Goal: Task Accomplishment & Management: Complete application form

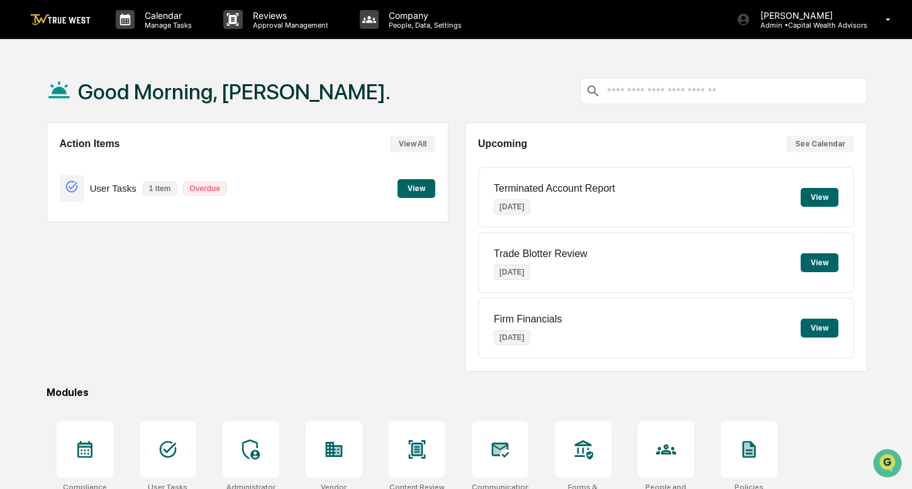
click at [414, 180] on button "View" at bounding box center [417, 188] width 38 height 19
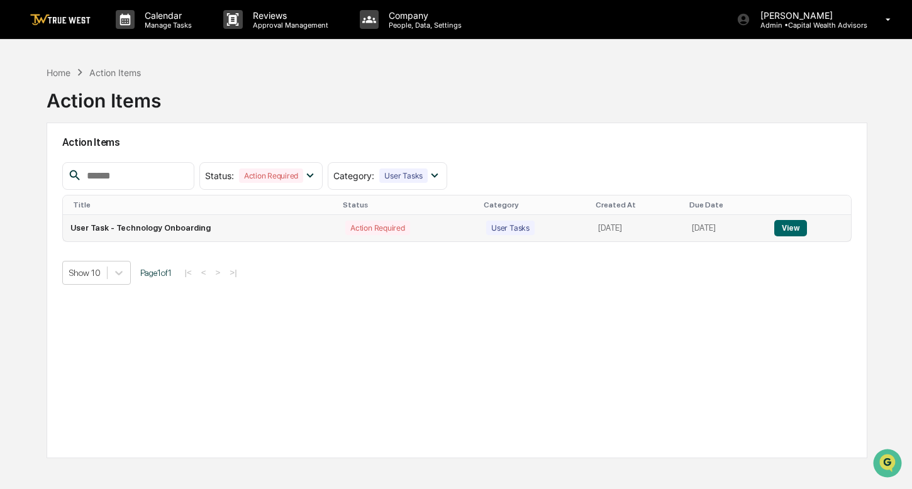
click at [796, 223] on button "View" at bounding box center [790, 228] width 32 height 16
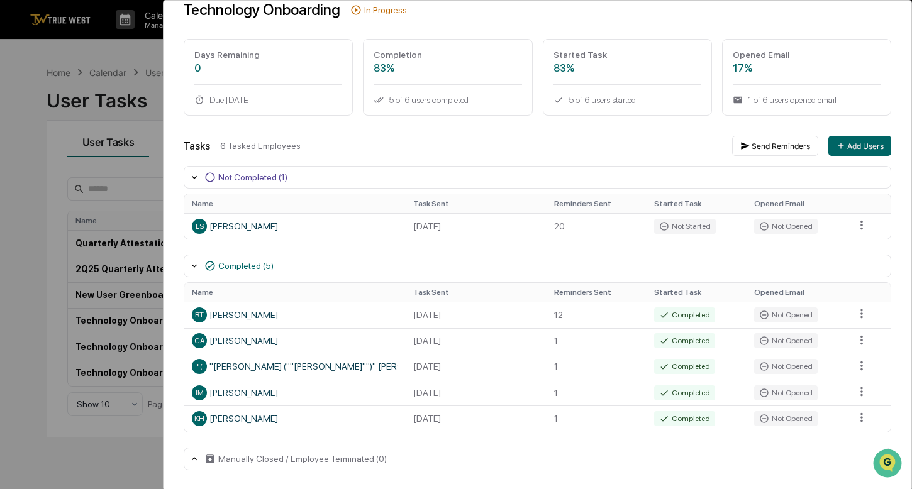
scroll to position [1, 0]
click at [193, 266] on icon at bounding box center [194, 266] width 5 height 3
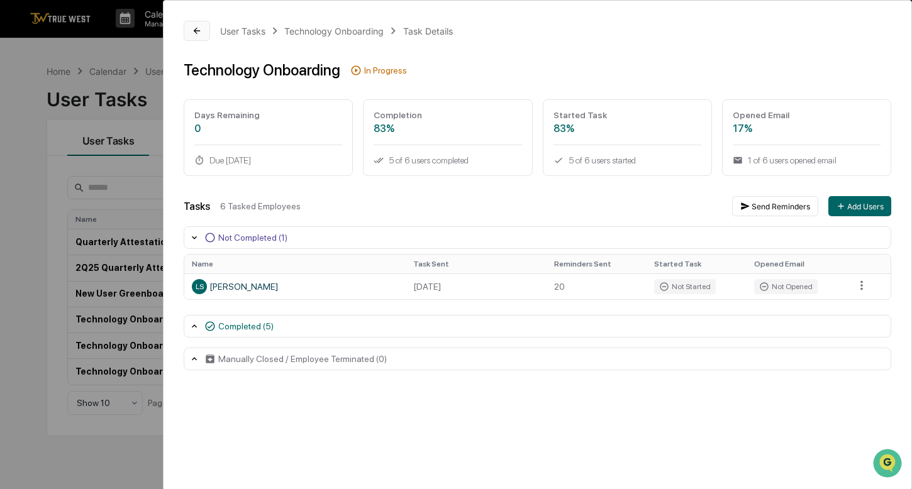
click at [192, 36] on button at bounding box center [197, 31] width 26 height 20
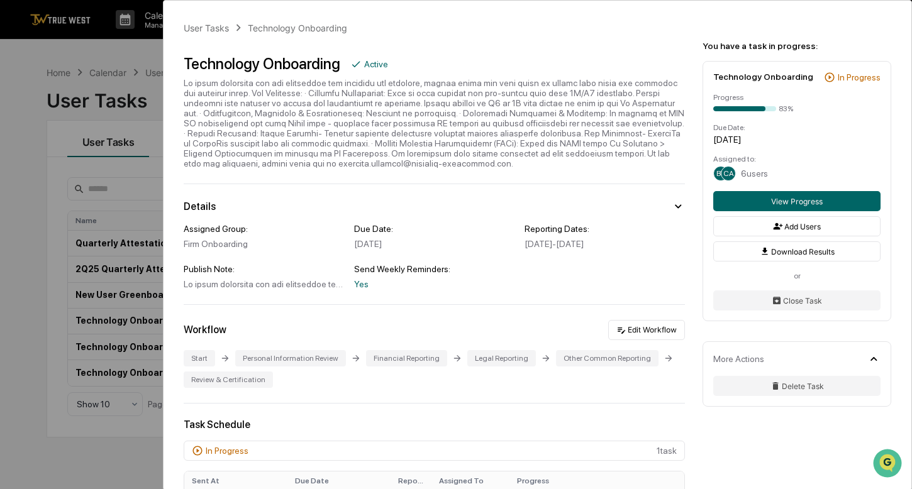
click at [114, 454] on div "User Tasks Technology Onboarding Technology Onboarding Active Details Assigned …" at bounding box center [456, 244] width 912 height 489
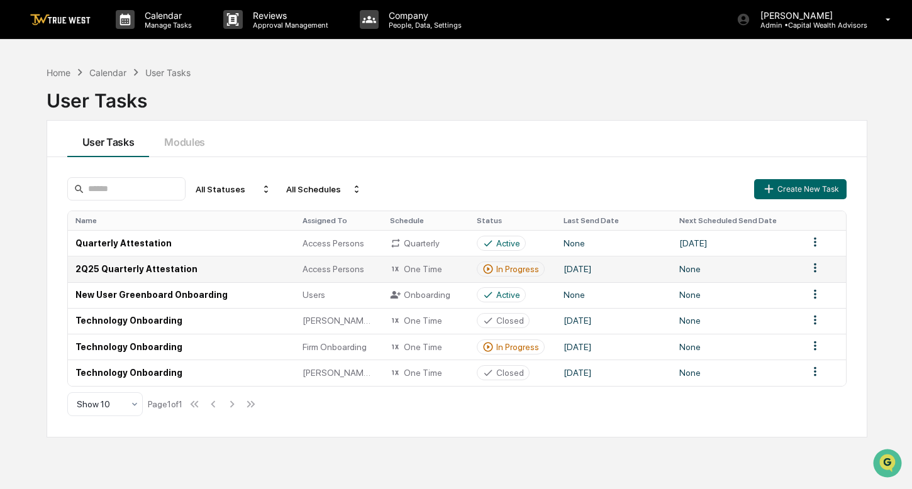
click at [524, 270] on div "In Progress" at bounding box center [517, 269] width 43 height 10
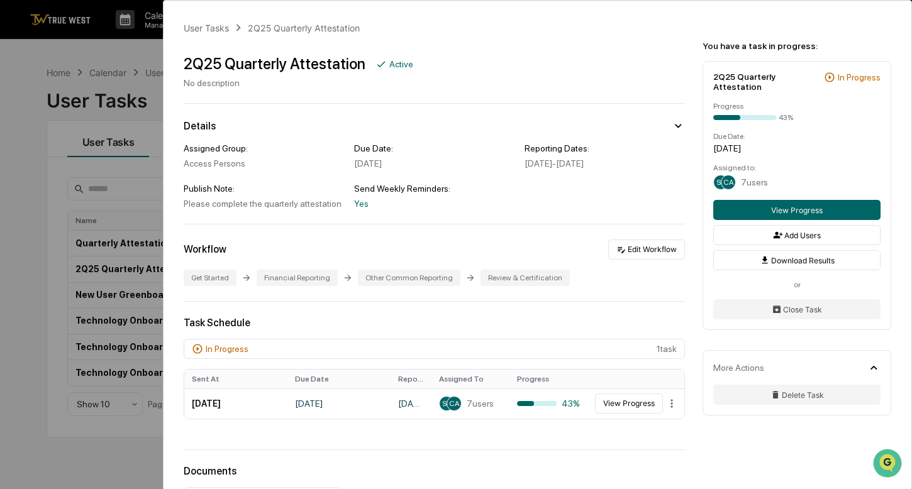
click at [147, 78] on div "User Tasks 2Q25 Quarterly Attestation 2Q25 Quarterly Attestation Active No desc…" at bounding box center [456, 244] width 912 height 489
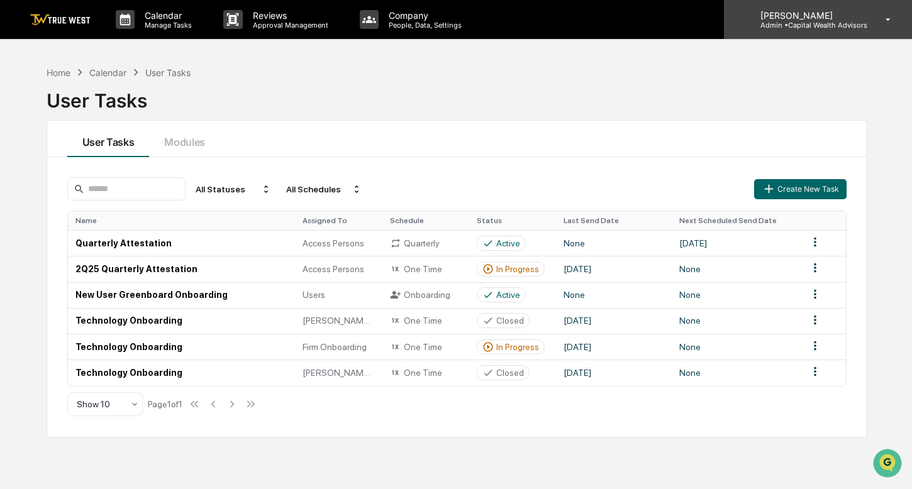
click at [859, 28] on p "Admin • Capital Wealth Advisors" at bounding box center [808, 25] width 117 height 9
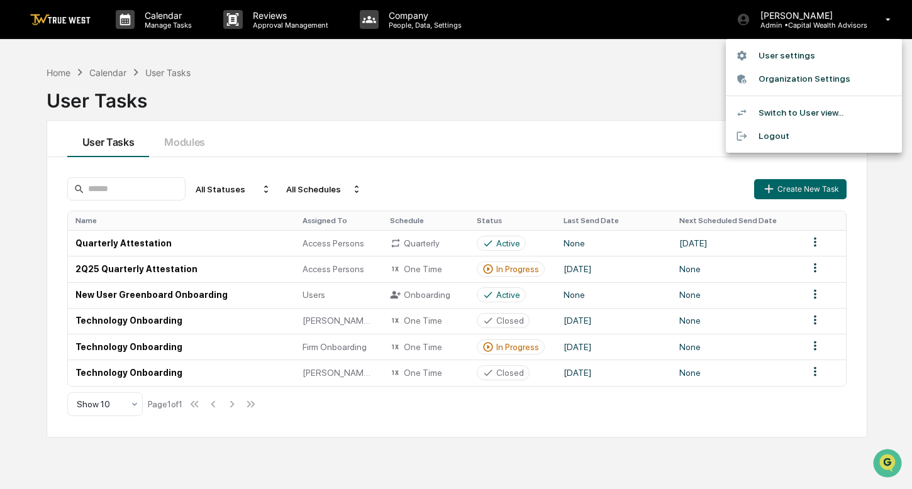
click at [803, 111] on li "Switch to User view..." at bounding box center [814, 112] width 176 height 23
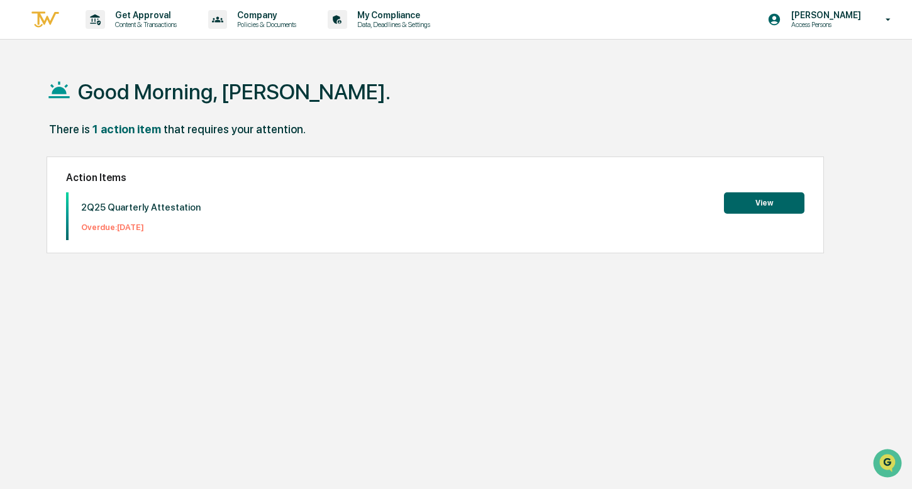
click at [761, 200] on button "View" at bounding box center [764, 202] width 81 height 21
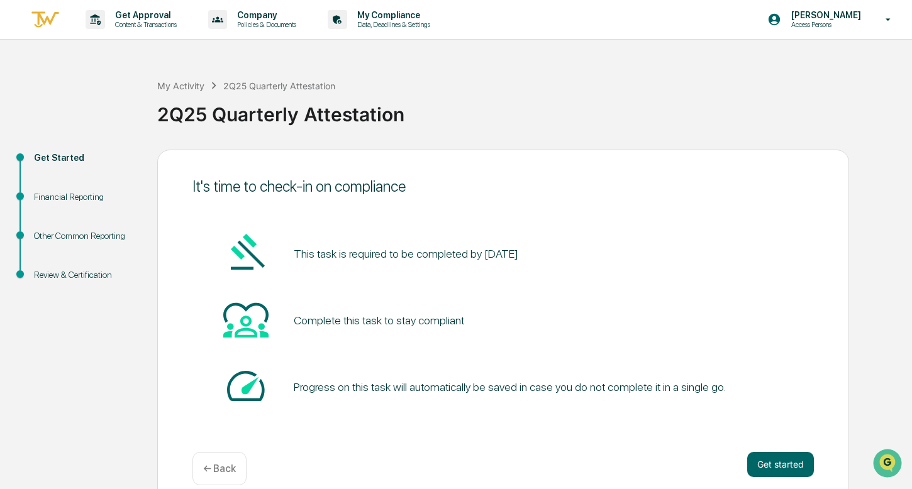
scroll to position [18, 0]
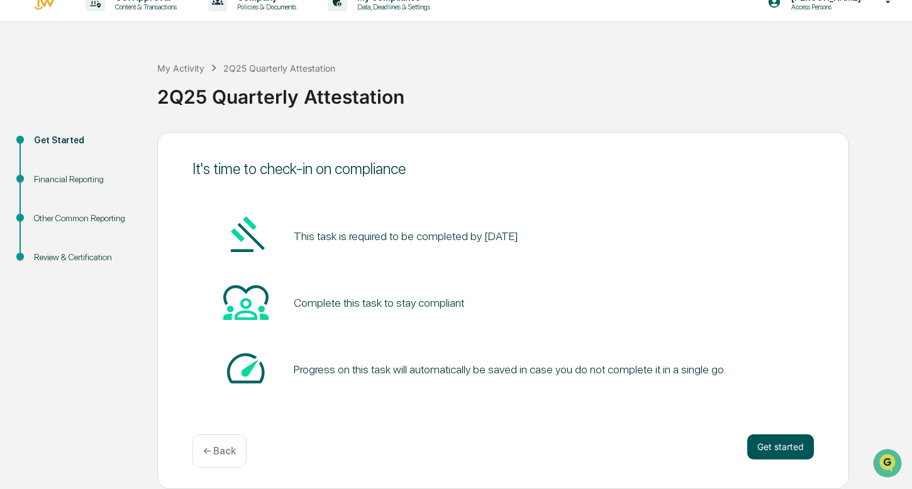
click at [779, 443] on button "Get started" at bounding box center [780, 447] width 67 height 25
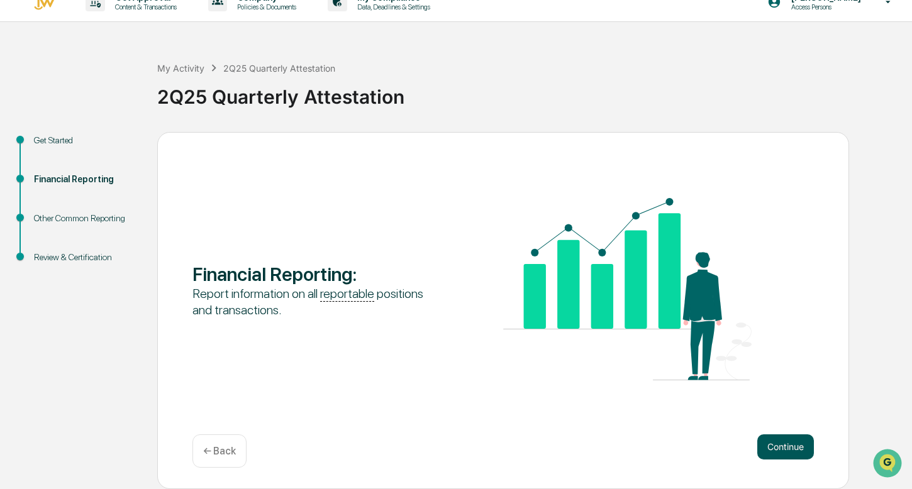
click at [764, 441] on button "Continue" at bounding box center [785, 447] width 57 height 25
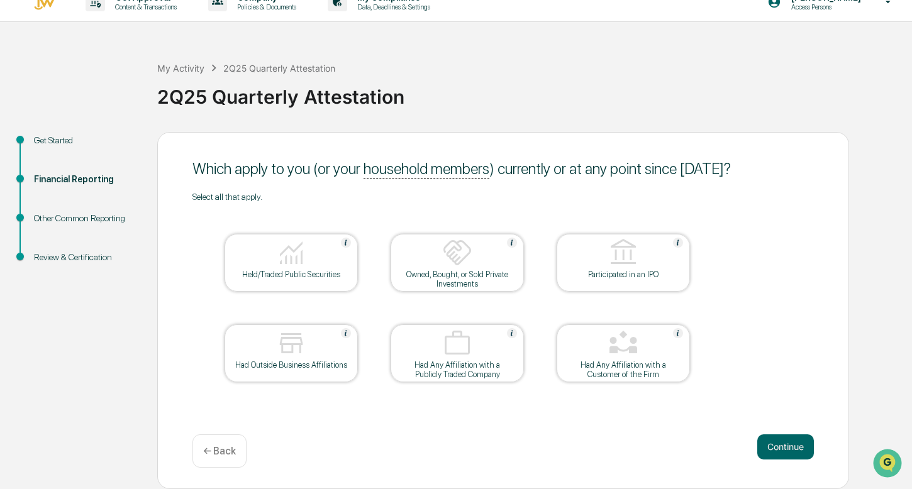
click at [309, 265] on div at bounding box center [291, 254] width 126 height 32
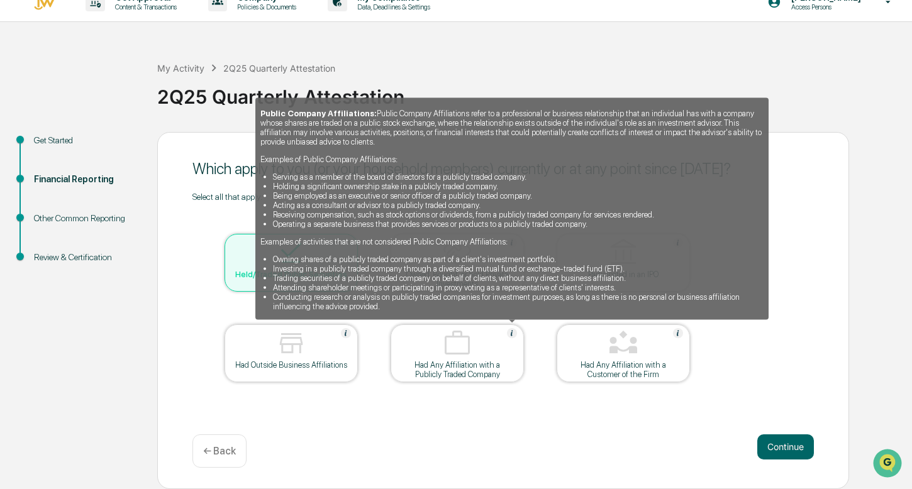
click at [514, 333] on img at bounding box center [512, 333] width 10 height 10
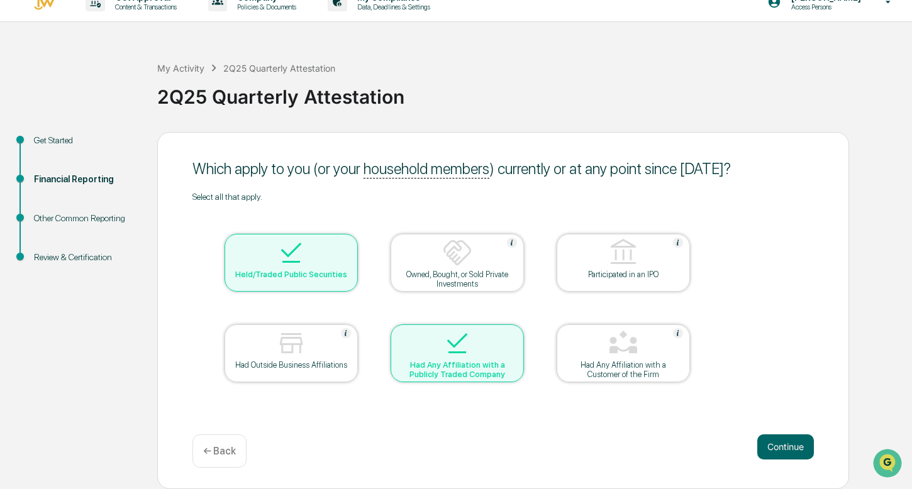
click at [514, 333] on div at bounding box center [457, 344] width 126 height 32
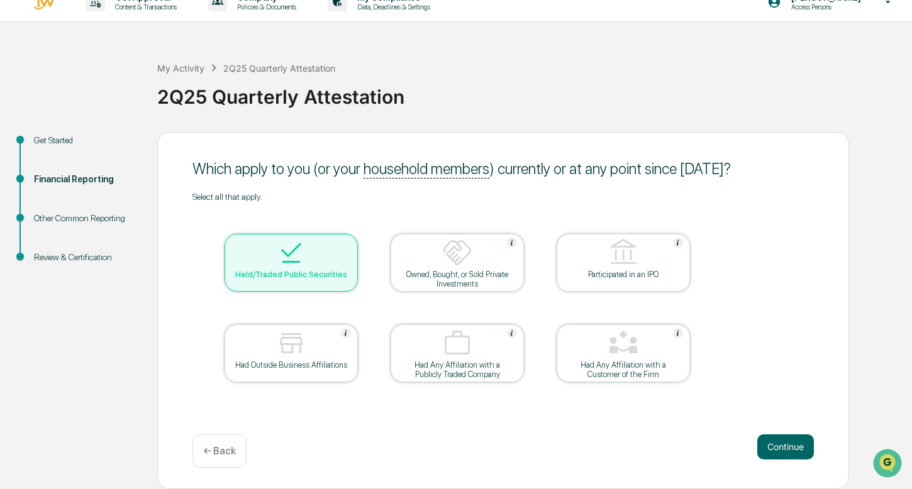
click at [354, 421] on div "Which apply to you (or your household members ) currently or at any point since…" at bounding box center [503, 310] width 692 height 357
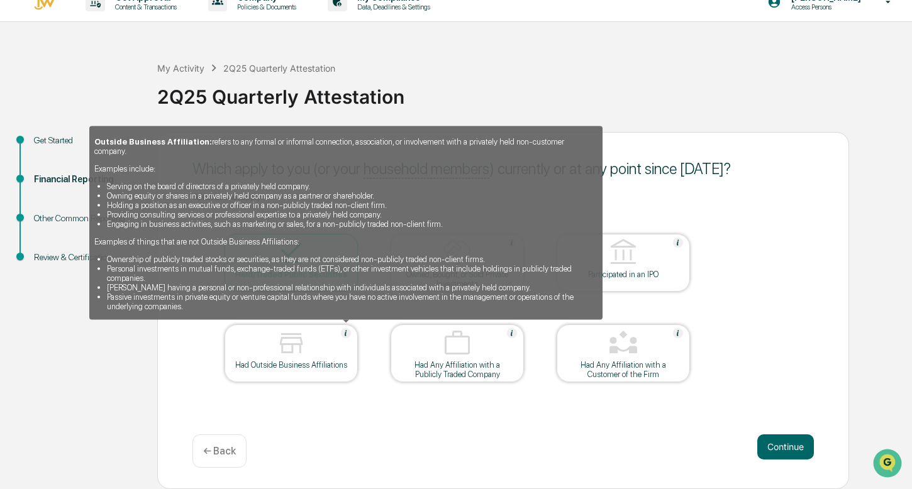
click at [347, 335] on img at bounding box center [346, 333] width 10 height 10
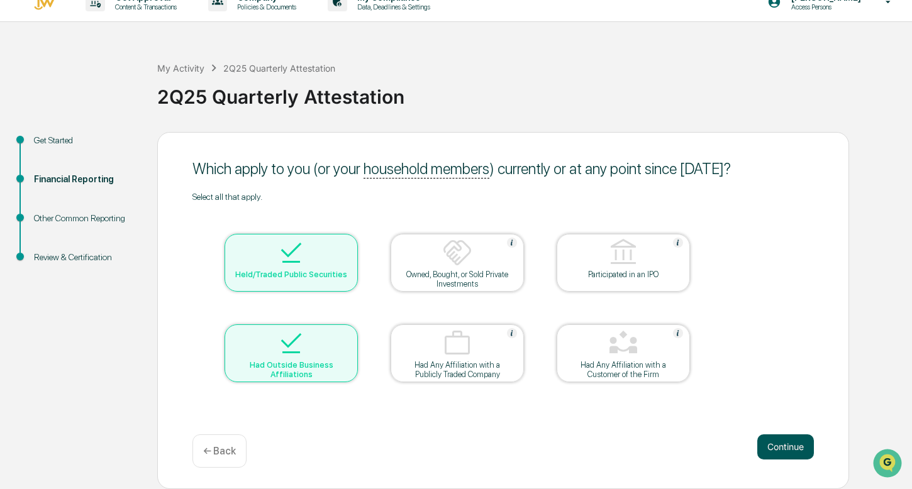
click at [777, 458] on button "Continue" at bounding box center [785, 447] width 57 height 25
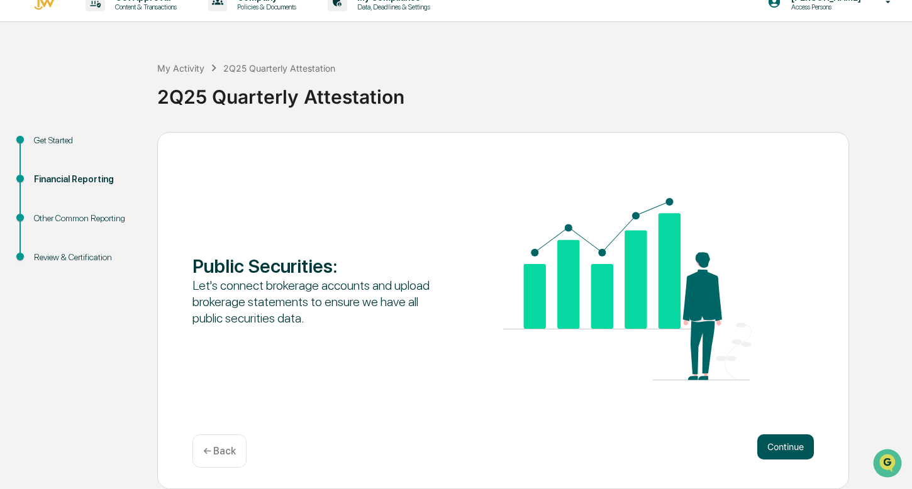
click at [803, 452] on button "Continue" at bounding box center [785, 447] width 57 height 25
